Goal: Task Accomplishment & Management: Use online tool/utility

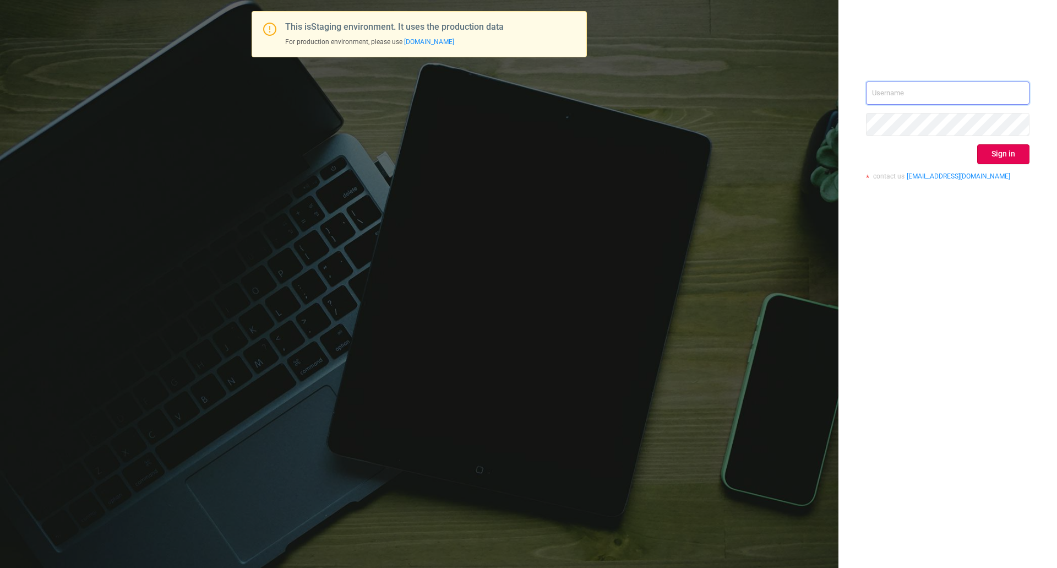
click at [877, 101] on input "text" at bounding box center [948, 92] width 164 height 23
type input "[EMAIL_ADDRESS][DOMAIN_NAME]"
click at [1007, 154] on button "Sign in" at bounding box center [1003, 154] width 52 height 20
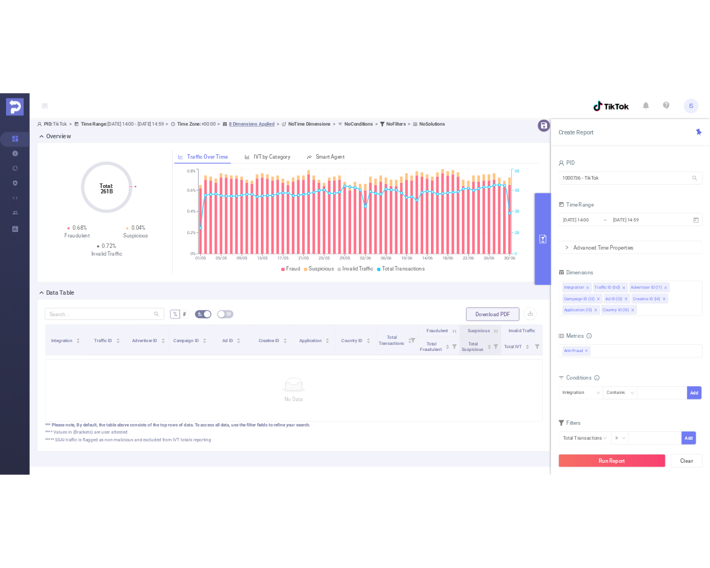
scroll to position [42, 0]
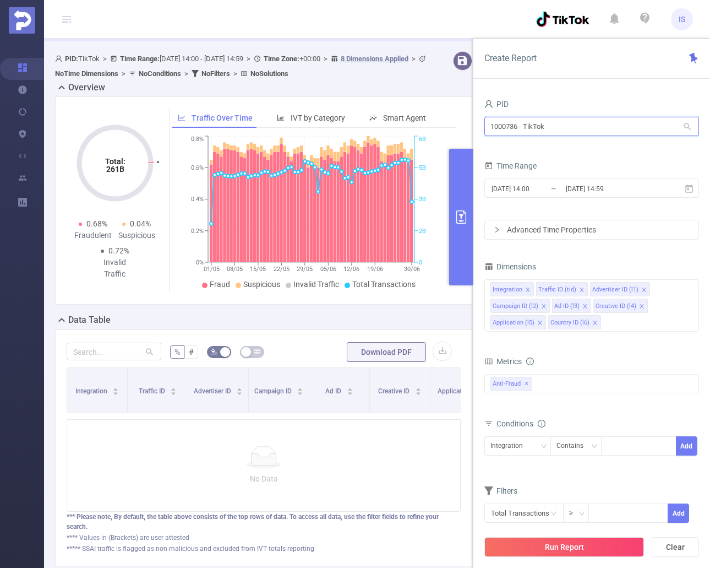
drag, startPoint x: 573, startPoint y: 126, endPoint x: 447, endPoint y: 119, distance: 126.8
click at [447, 119] on section "PID: TikTok > Time Range: [DATE] 14:00 - [DATE] 14:59 > Time Zone: +00:00 > 8 D…" at bounding box center [377, 317] width 666 height 541
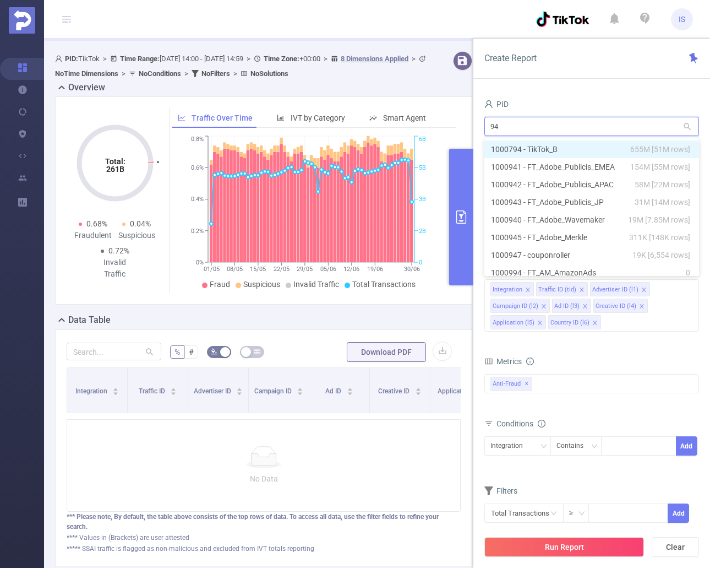
type input "941"
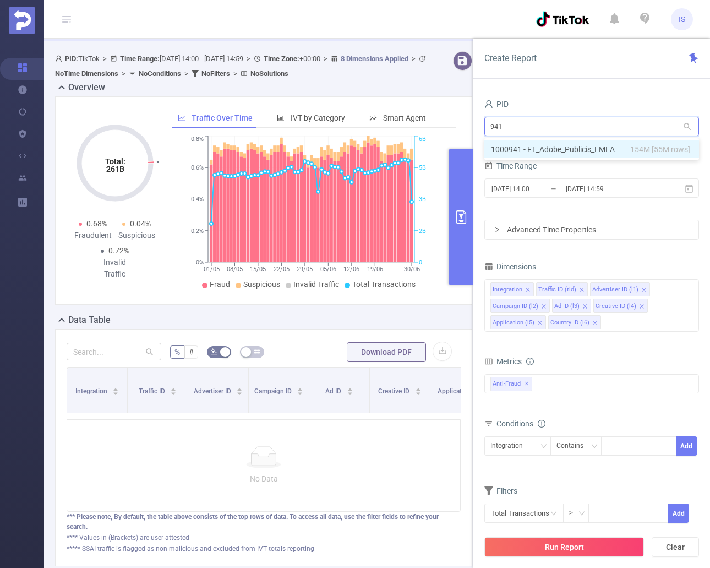
click at [581, 146] on li "1000941 - FT_Adobe_Publicis_EMEA 154M [55M rows]" at bounding box center [592, 149] width 215 height 18
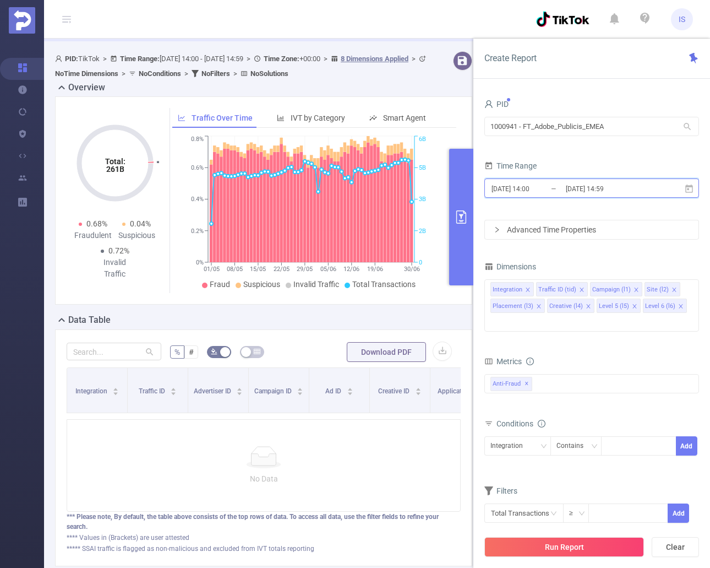
click at [688, 189] on icon at bounding box center [690, 188] width 8 height 8
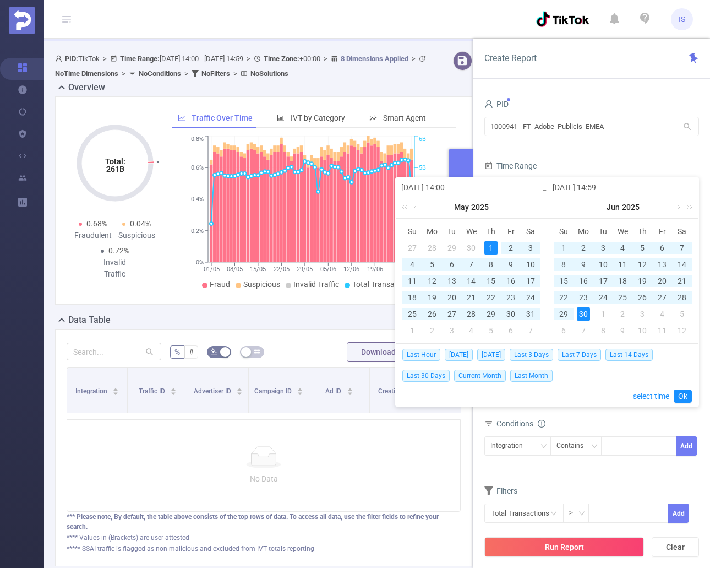
click at [494, 245] on div "1" at bounding box center [491, 247] width 13 height 13
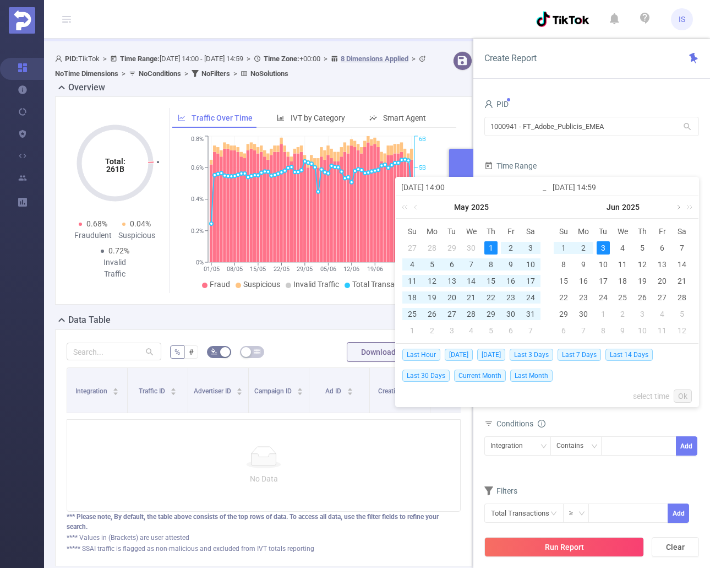
click at [680, 203] on link at bounding box center [678, 207] width 10 height 22
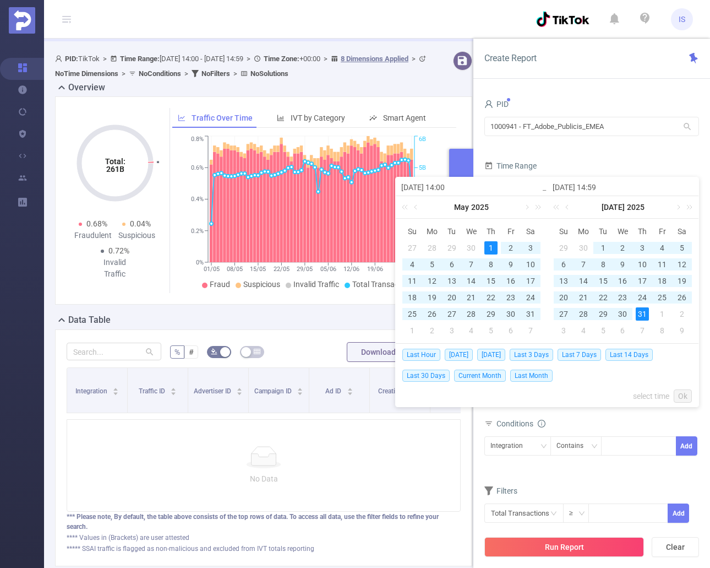
click at [643, 313] on div "31" at bounding box center [642, 313] width 13 height 13
type input "[DATE] 14:59"
click at [681, 392] on link "Ok" at bounding box center [683, 395] width 18 height 13
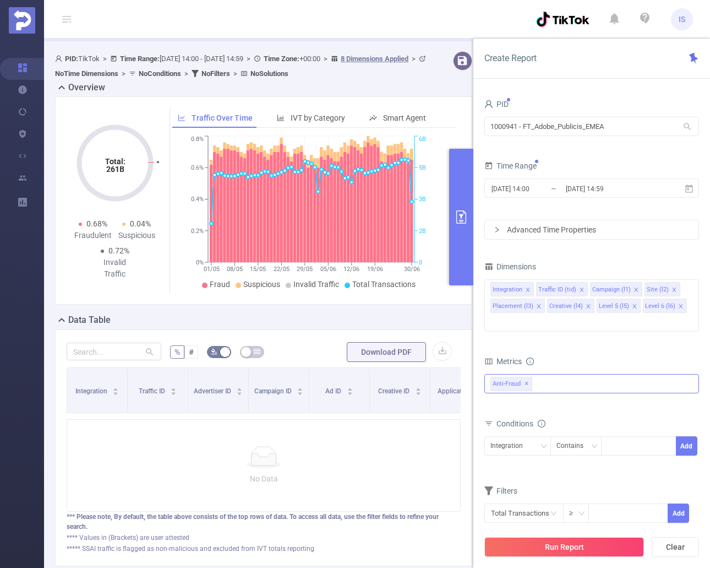
click at [549, 374] on div "Anti-Fraud ✕" at bounding box center [592, 383] width 215 height 19
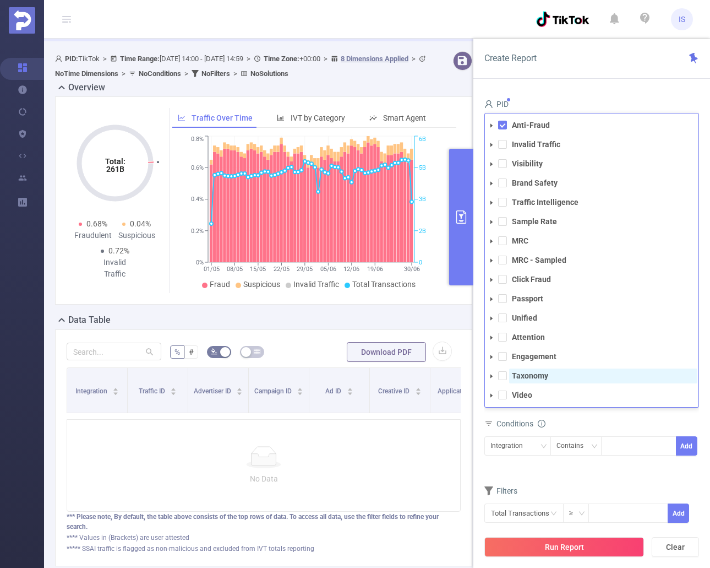
click at [529, 368] on span "Taxonomy" at bounding box center [603, 375] width 188 height 15
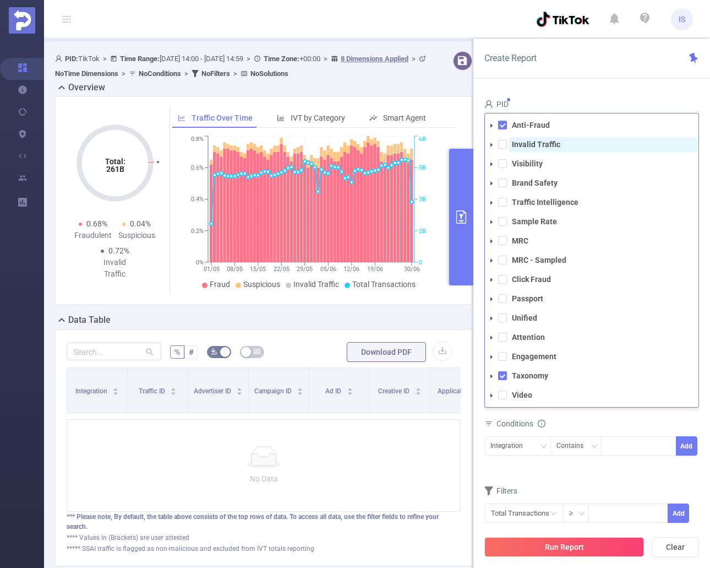
click at [531, 140] on strong "Invalid Traffic" at bounding box center [536, 144] width 48 height 9
drag, startPoint x: 525, startPoint y: 145, endPoint x: 529, endPoint y: 159, distance: 13.8
click at [525, 159] on strong "Visibility" at bounding box center [527, 163] width 31 height 9
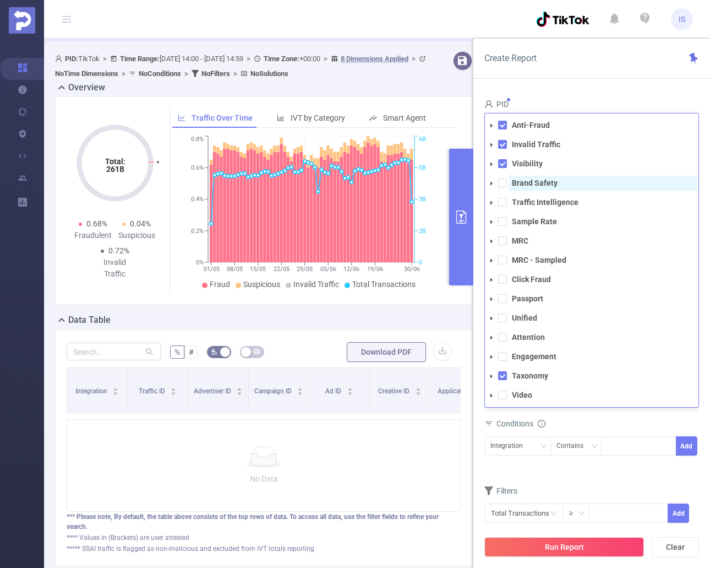
click at [534, 178] on strong "Brand Safety" at bounding box center [535, 182] width 46 height 9
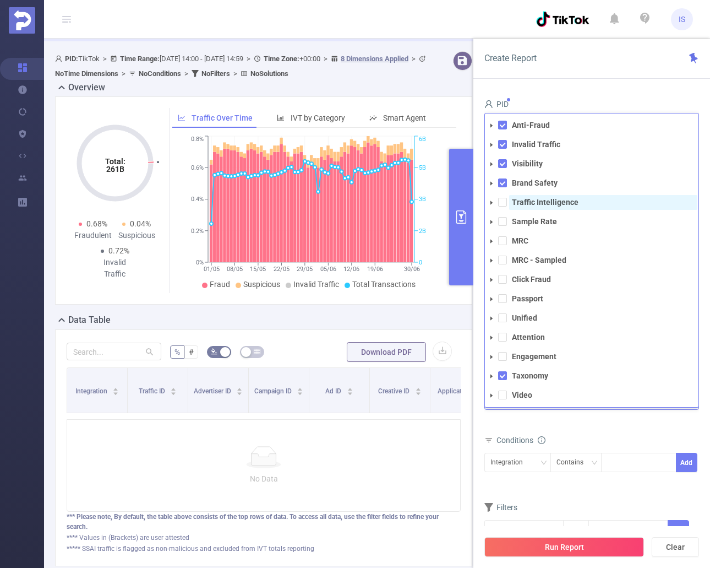
click at [535, 198] on strong "Traffic Intelligence" at bounding box center [545, 202] width 67 height 9
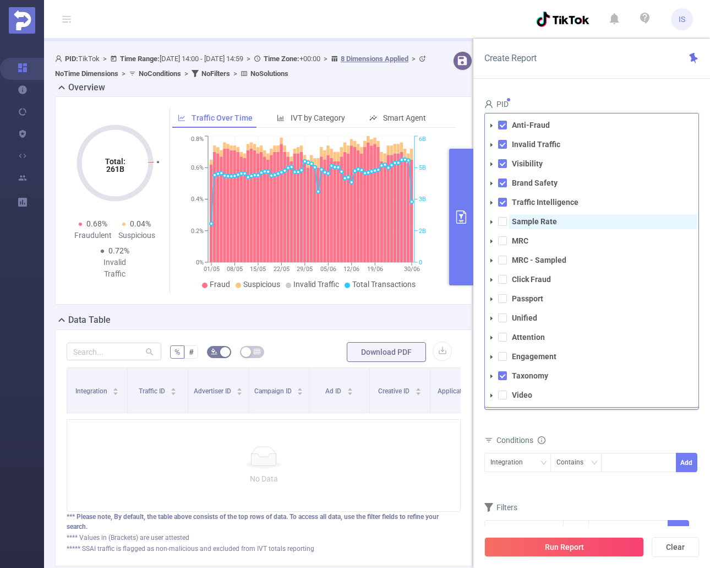
click at [534, 217] on strong "Sample Rate" at bounding box center [534, 221] width 45 height 9
click at [517, 236] on strong "MRC" at bounding box center [520, 240] width 17 height 9
click at [526, 256] on strong "MRC - Sampled" at bounding box center [539, 260] width 55 height 9
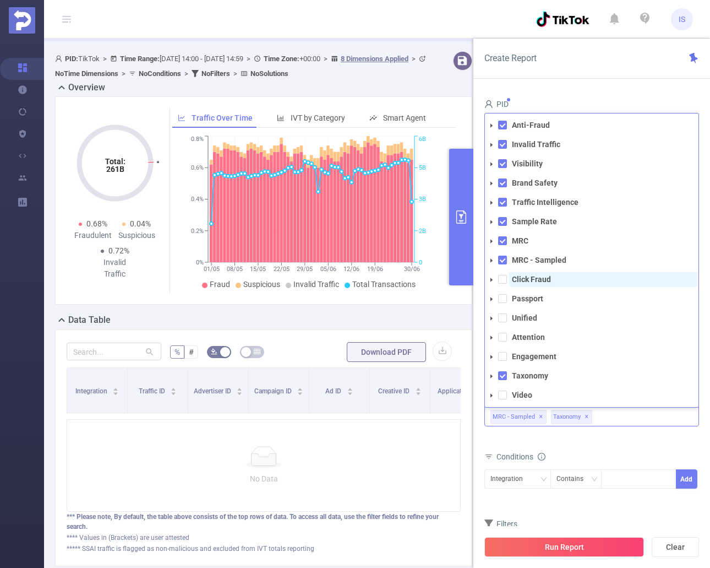
click at [525, 275] on strong "Click Fraud" at bounding box center [531, 279] width 39 height 9
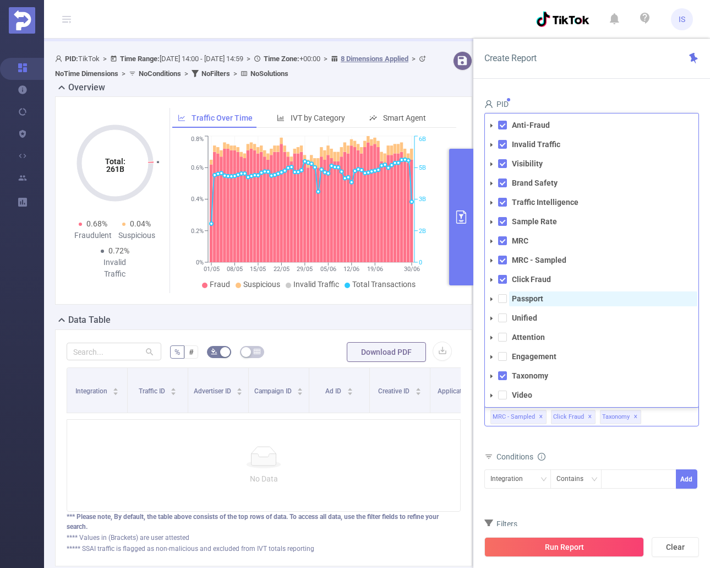
click at [528, 294] on strong "Passport" at bounding box center [527, 298] width 31 height 9
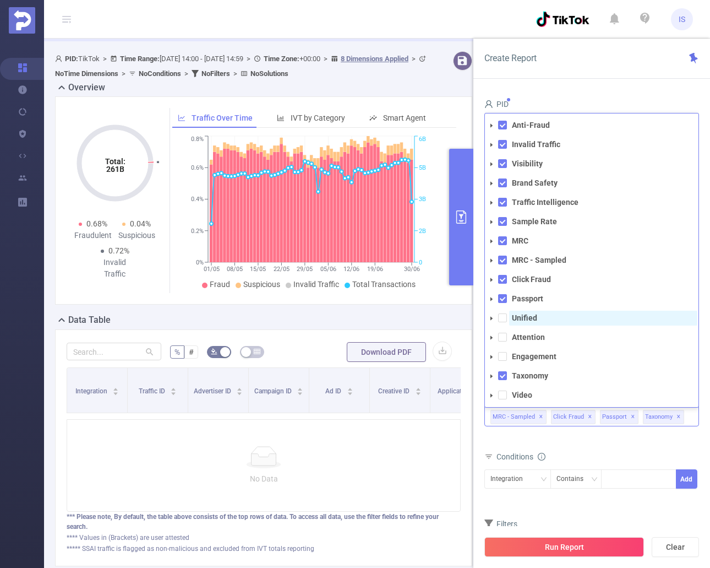
click at [528, 313] on strong "Unified" at bounding box center [524, 317] width 25 height 9
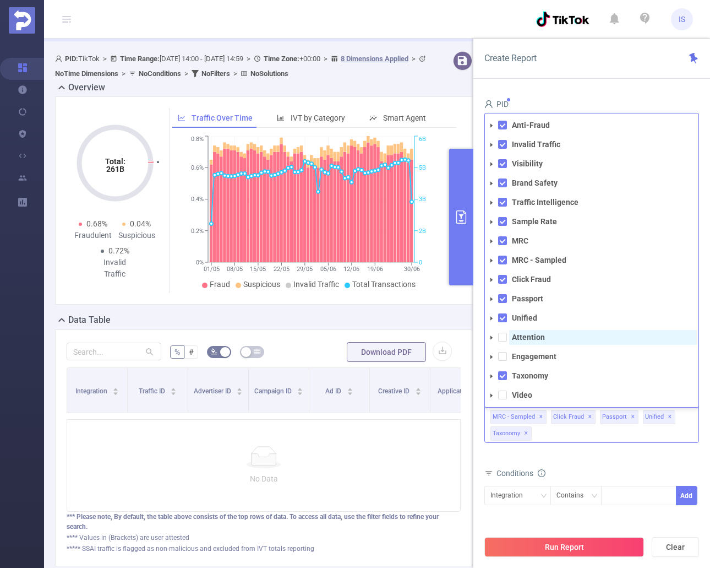
click at [532, 333] on strong "Attention" at bounding box center [528, 337] width 33 height 9
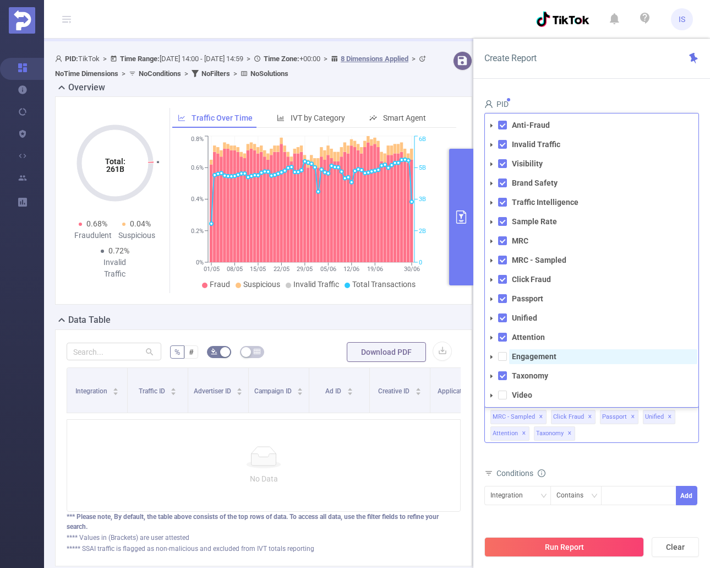
click at [531, 349] on span "Engagement" at bounding box center [603, 356] width 188 height 15
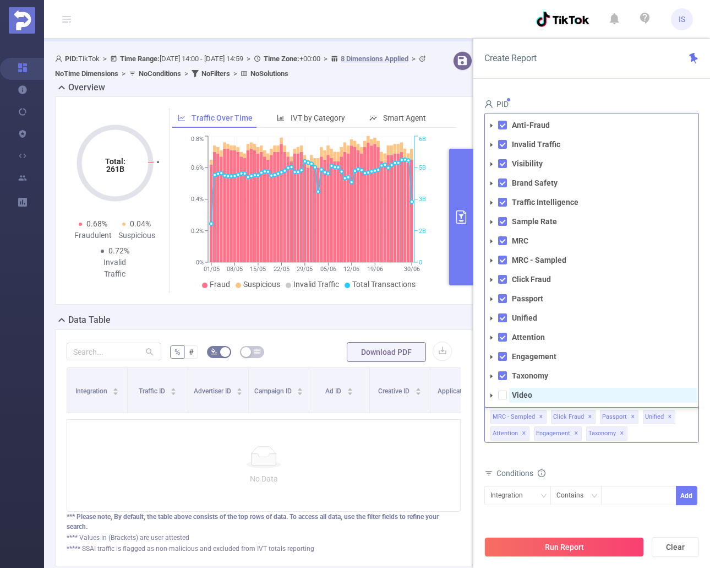
click at [521, 390] on strong "Video" at bounding box center [522, 394] width 20 height 9
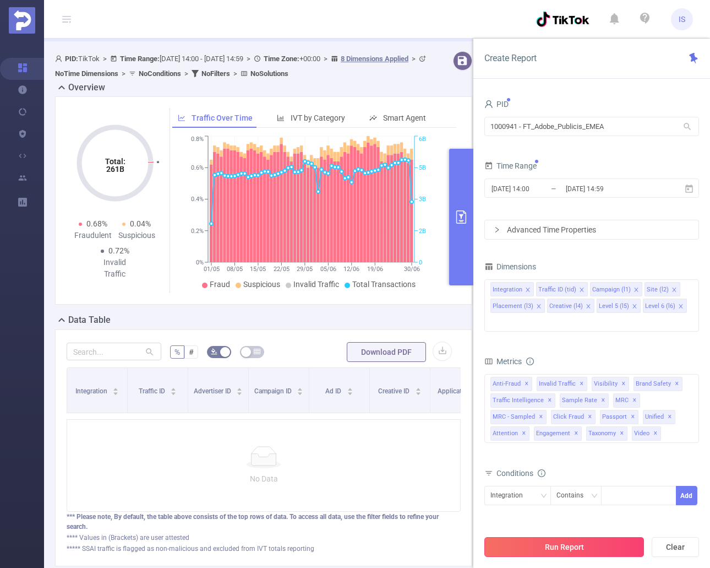
click at [594, 550] on button "Run Report" at bounding box center [565, 547] width 160 height 20
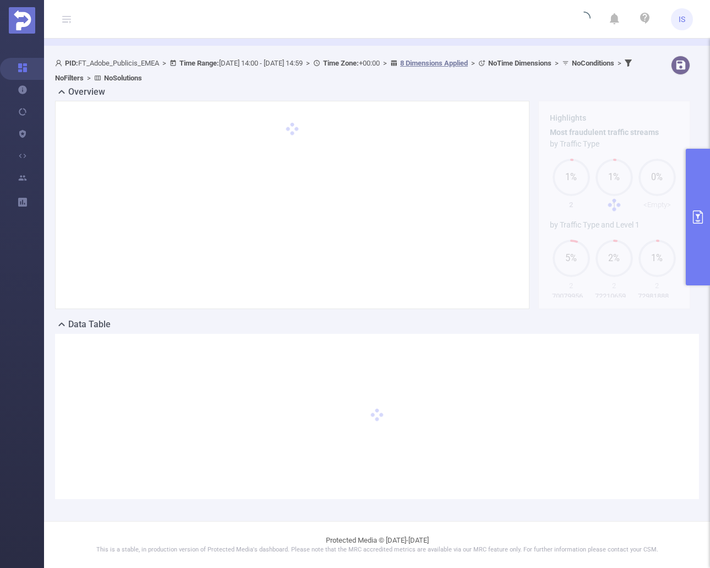
scroll to position [38, 0]
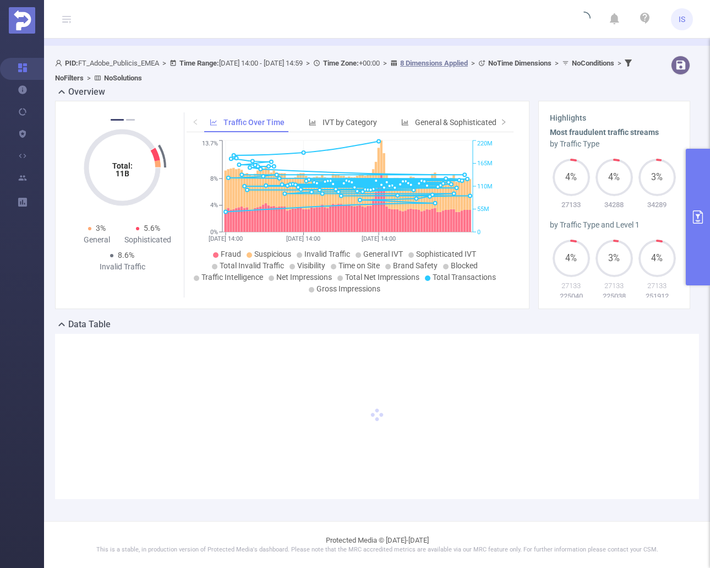
click at [437, 319] on div "Data Table" at bounding box center [377, 325] width 644 height 15
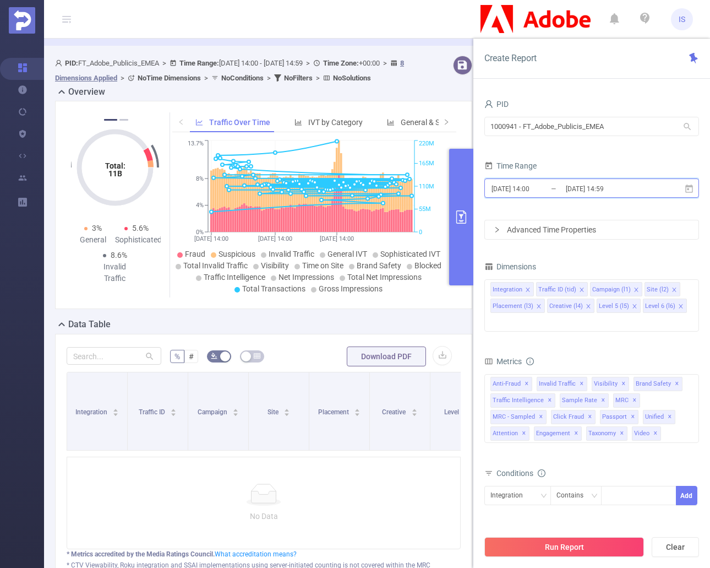
click at [693, 187] on icon at bounding box center [689, 189] width 10 height 10
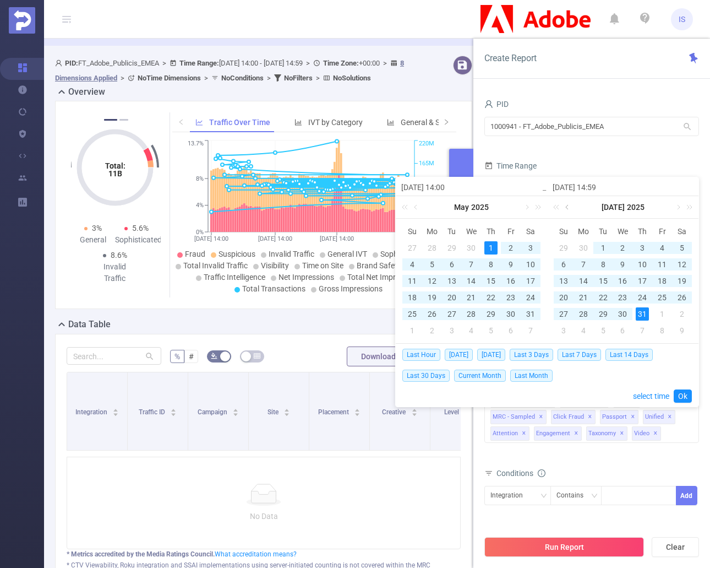
click at [572, 207] on link at bounding box center [568, 207] width 10 height 22
click at [488, 247] on div "1" at bounding box center [491, 247] width 13 height 13
click at [586, 314] on div "30" at bounding box center [583, 313] width 13 height 13
type input "[DATE] 14:59"
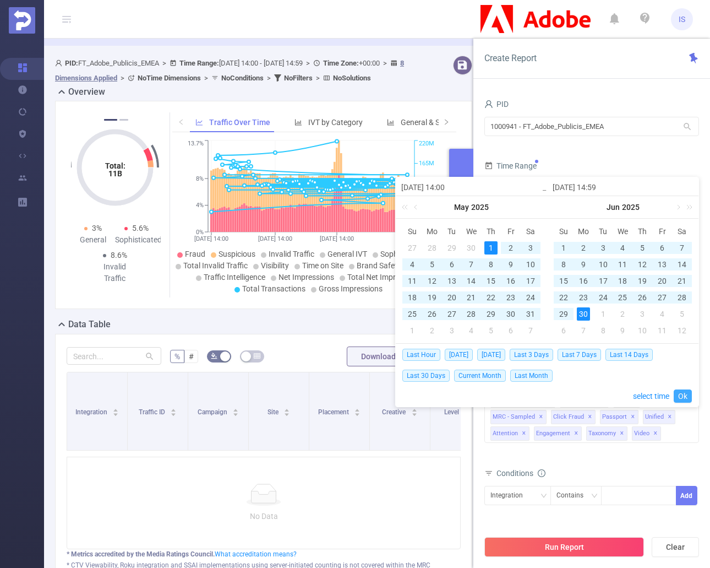
click at [684, 391] on link "Ok" at bounding box center [683, 395] width 18 height 13
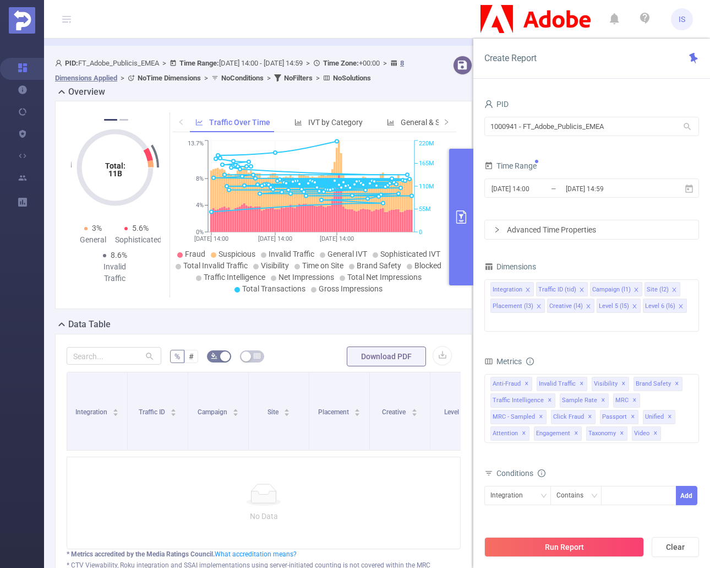
click at [579, 544] on button "Run Report" at bounding box center [565, 547] width 160 height 20
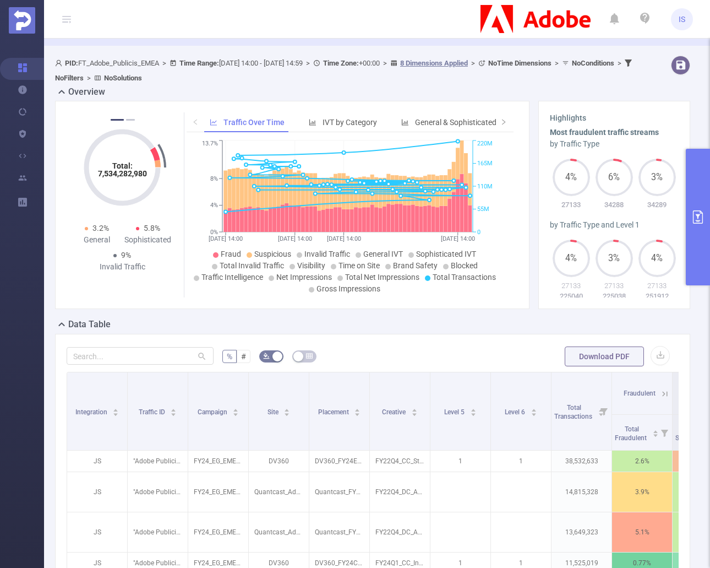
click at [702, 230] on button "primary" at bounding box center [698, 217] width 24 height 137
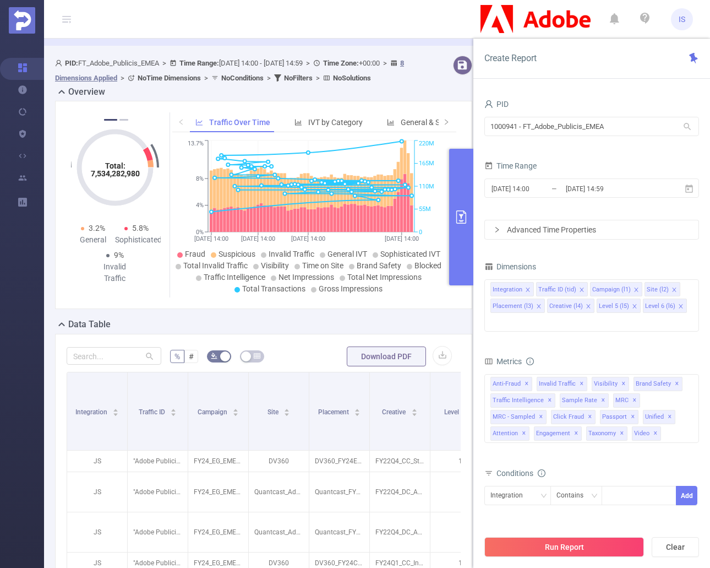
click at [456, 219] on icon "primary" at bounding box center [461, 216] width 10 height 13
